Goal: Task Accomplishment & Management: Manage account settings

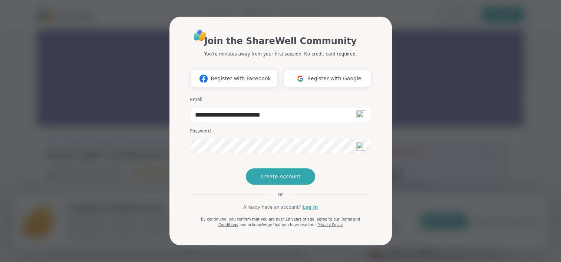
type input "**********"
click at [302, 211] on link "Log in" at bounding box center [309, 207] width 15 height 7
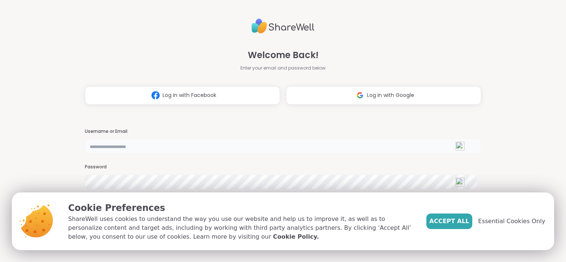
click at [166, 148] on input "text" at bounding box center [283, 146] width 396 height 15
type input "**********"
click at [153, 172] on div "Password" at bounding box center [283, 177] width 396 height 26
click at [518, 220] on span "Essential Cookies Only" at bounding box center [511, 221] width 67 height 9
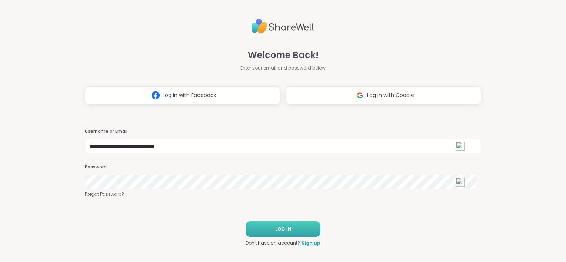
click at [291, 229] on button "LOG IN" at bounding box center [283, 230] width 75 height 16
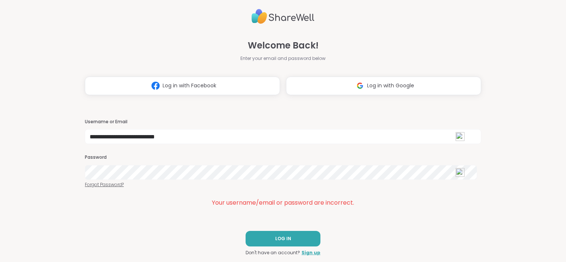
click at [117, 184] on link "Forgot Password?" at bounding box center [283, 185] width 396 height 7
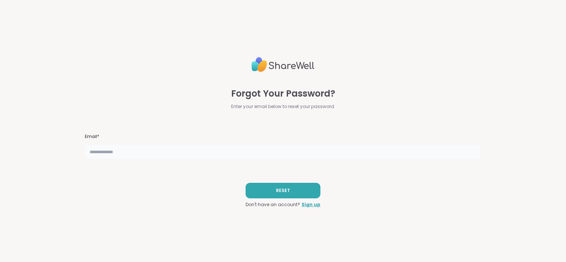
click at [210, 153] on input "text" at bounding box center [283, 151] width 396 height 15
type input "**********"
click at [276, 189] on span "RESET" at bounding box center [283, 190] width 14 height 7
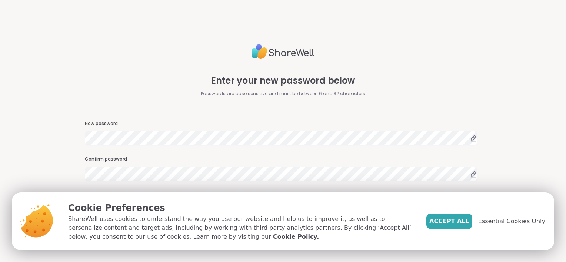
click at [509, 219] on span "Essential Cookies Only" at bounding box center [511, 221] width 67 height 9
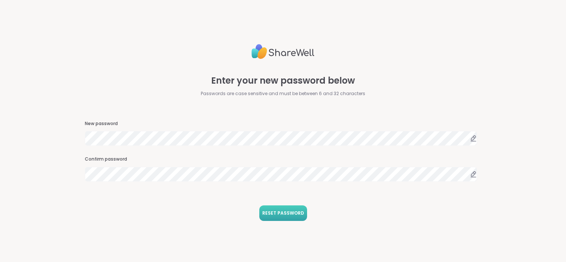
click at [298, 213] on span "RESET PASSWORD" at bounding box center [283, 213] width 42 height 7
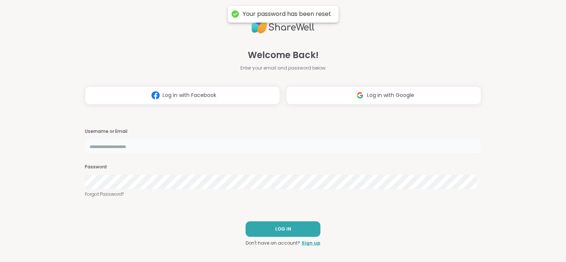
type input "**********"
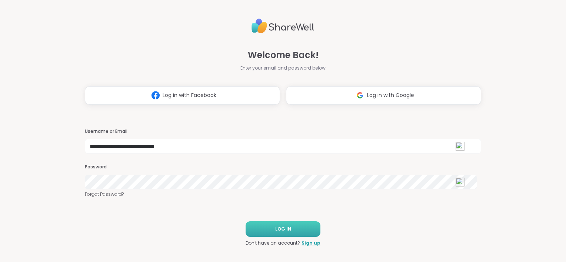
click at [263, 233] on button "LOG IN" at bounding box center [283, 230] width 75 height 16
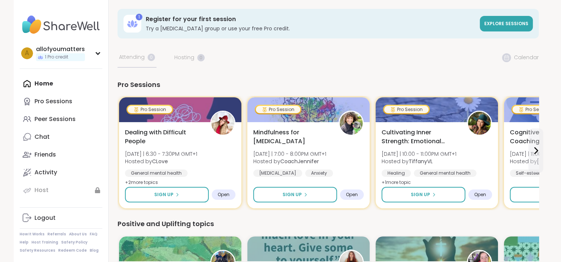
click at [130, 23] on icon at bounding box center [131, 23] width 3 height 7
click at [73, 60] on div "1 Pro credit" at bounding box center [60, 57] width 49 height 8
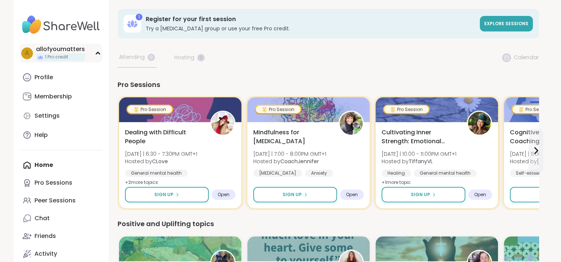
click at [97, 50] on div "a allofyoumatters 1 Pro credit" at bounding box center [61, 53] width 83 height 19
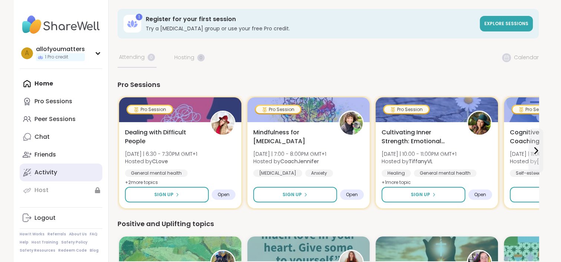
click at [39, 167] on link "Activity" at bounding box center [61, 173] width 83 height 18
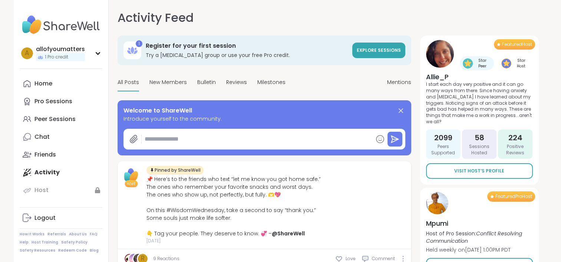
type textarea "*"
click at [44, 84] on div "Home" at bounding box center [43, 84] width 18 height 8
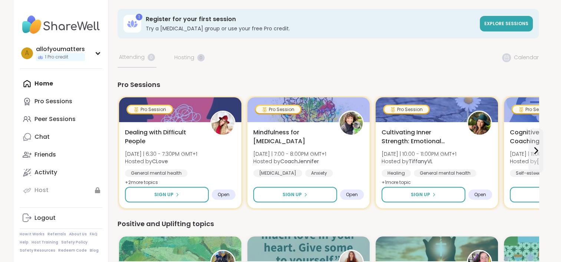
click at [139, 17] on div "1" at bounding box center [139, 17] width 7 height 7
click at [494, 24] on span "Explore sessions" at bounding box center [506, 23] width 44 height 6
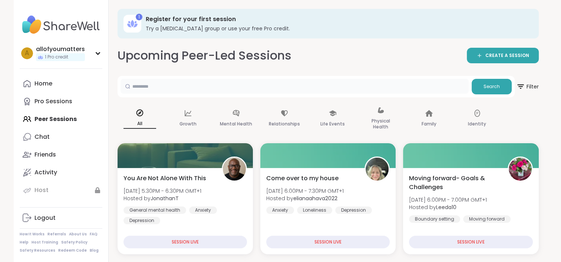
click at [228, 82] on input "text" at bounding box center [294, 86] width 348 height 15
type input "**********"
click at [482, 89] on button "Search" at bounding box center [491, 87] width 40 height 16
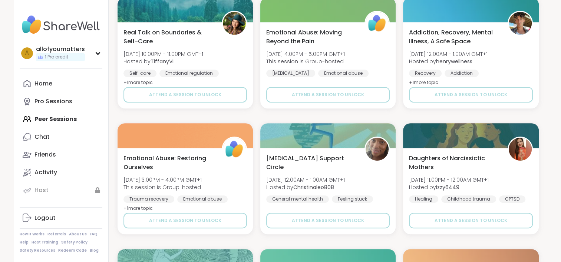
scroll to position [400, 0]
